Goal: Transaction & Acquisition: Register for event/course

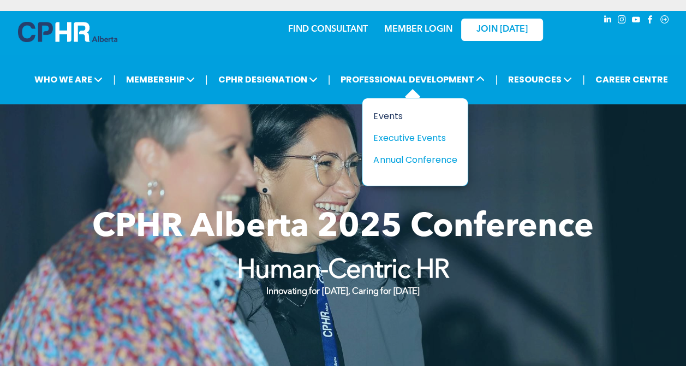
click at [390, 118] on div "Events" at bounding box center [410, 116] width 75 height 14
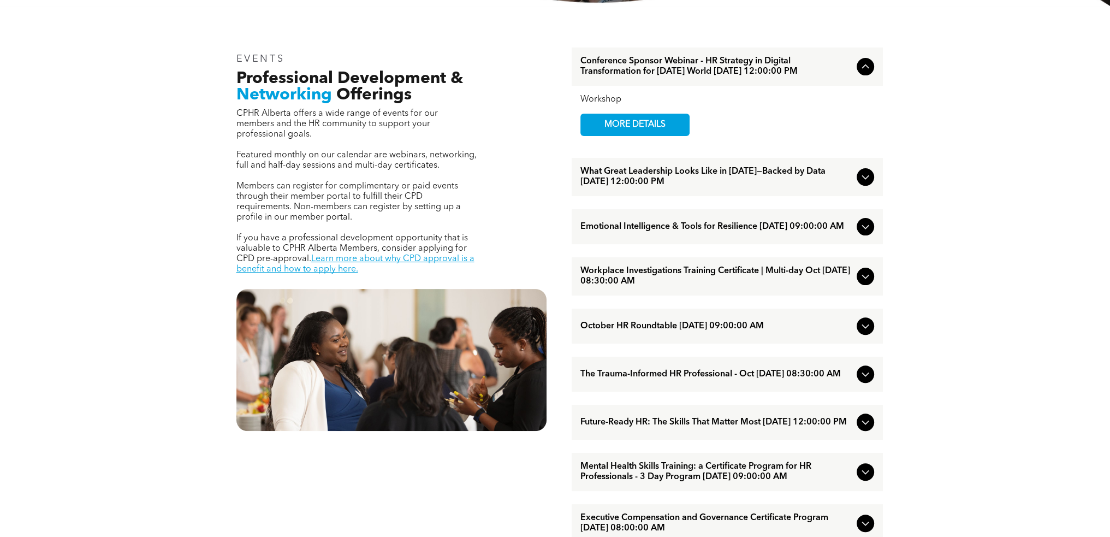
scroll to position [491, 0]
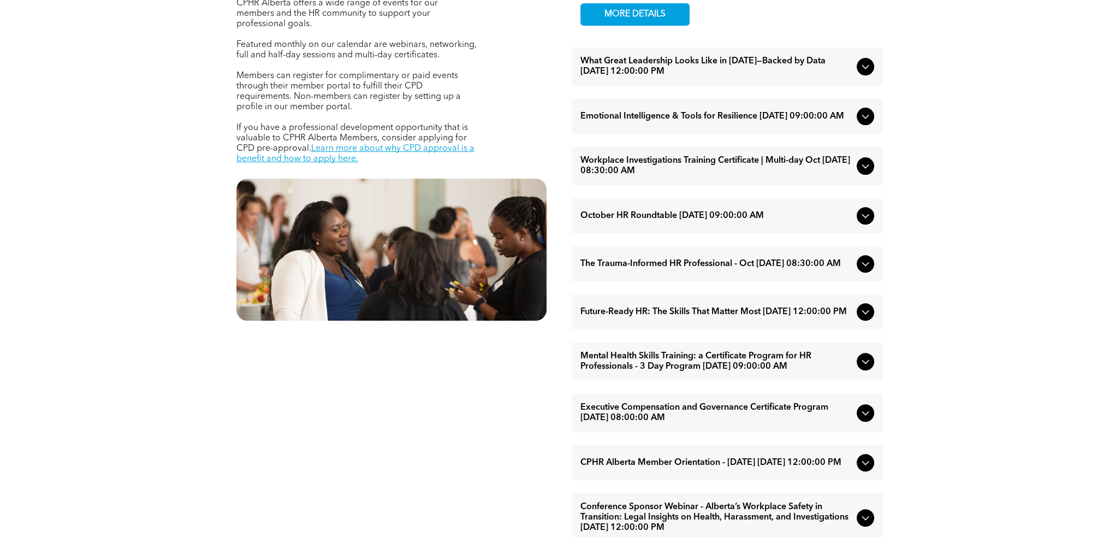
click at [686, 172] on icon at bounding box center [865, 165] width 13 height 13
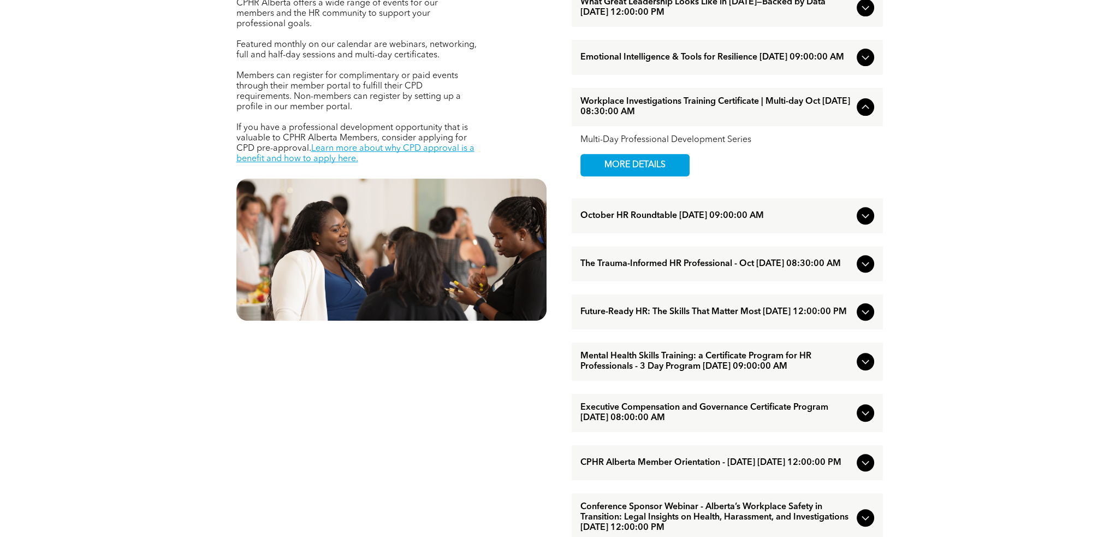
click at [686, 114] on icon at bounding box center [865, 106] width 13 height 13
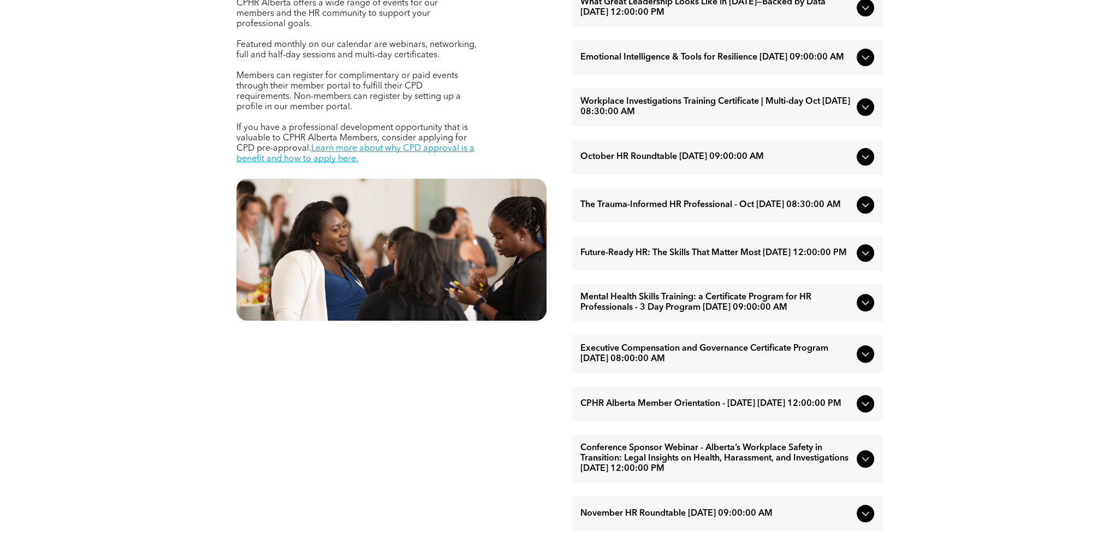
click at [686, 64] on icon at bounding box center [865, 57] width 13 height 13
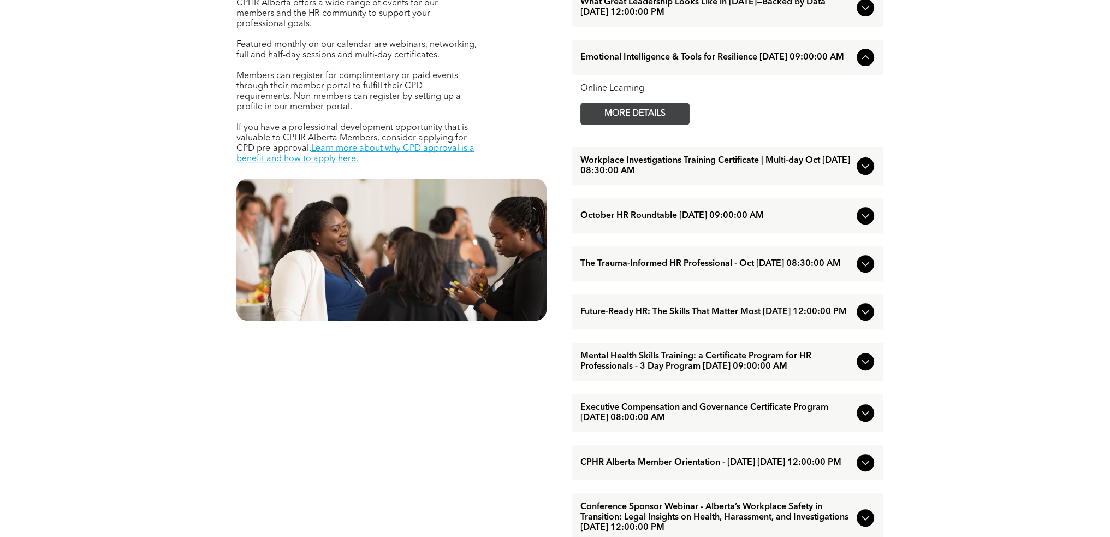
click at [613, 124] on span "MORE DETAILS" at bounding box center [635, 113] width 86 height 21
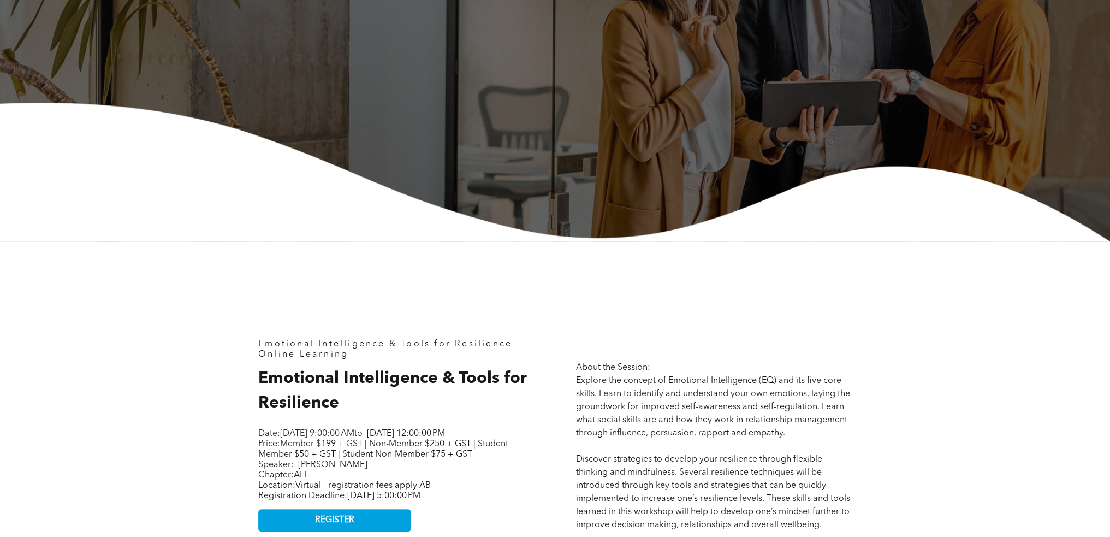
scroll to position [109, 0]
